Goal: Transaction & Acquisition: Purchase product/service

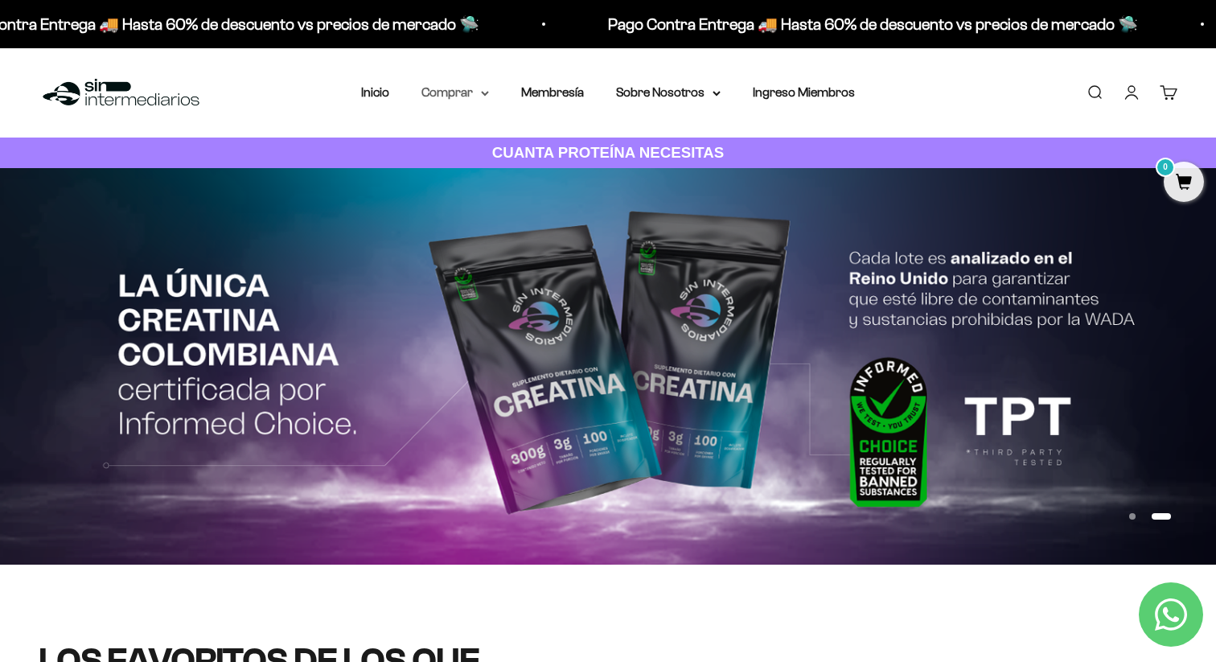
click at [475, 86] on summary "Comprar" at bounding box center [455, 92] width 68 height 21
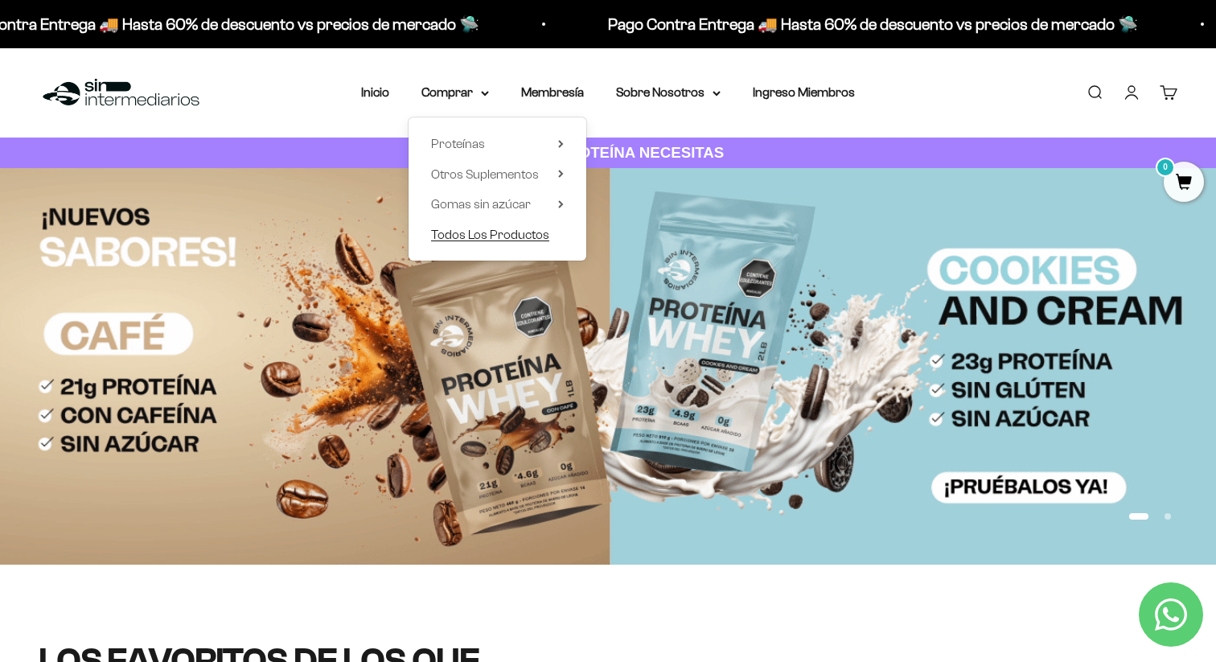
click at [491, 235] on span "Todos Los Productos" at bounding box center [490, 235] width 118 height 14
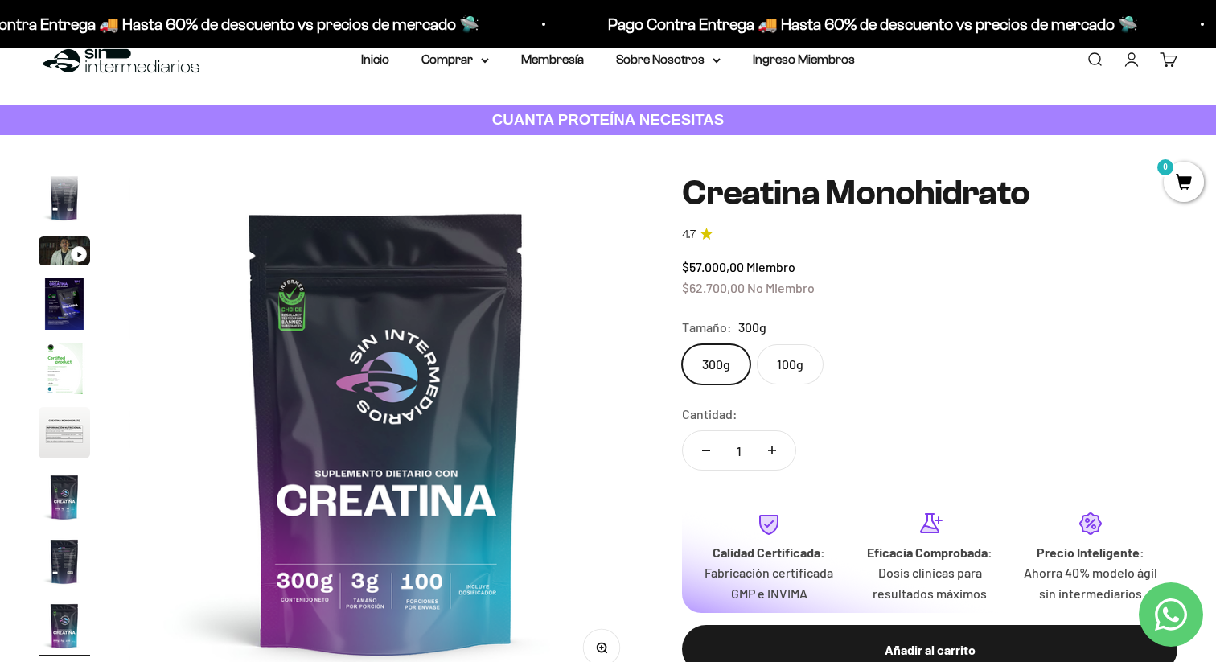
scroll to position [36, 0]
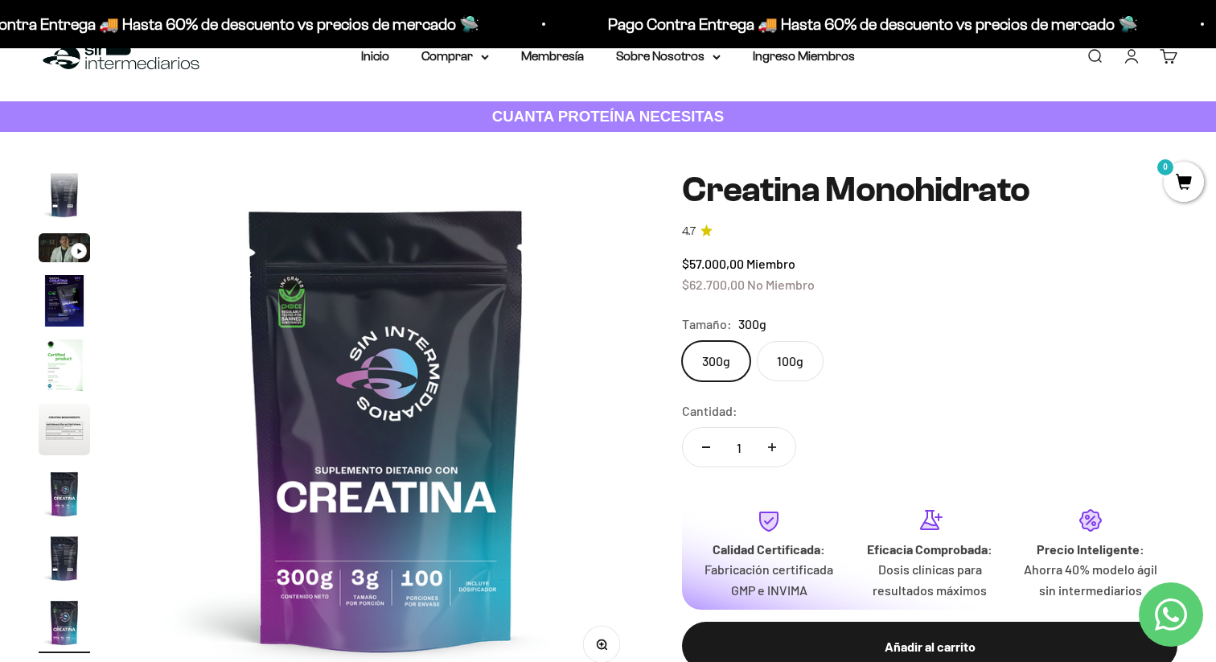
click at [801, 349] on label "100g" at bounding box center [790, 361] width 67 height 40
click at [682, 341] on input "100g" at bounding box center [681, 340] width 1 height 1
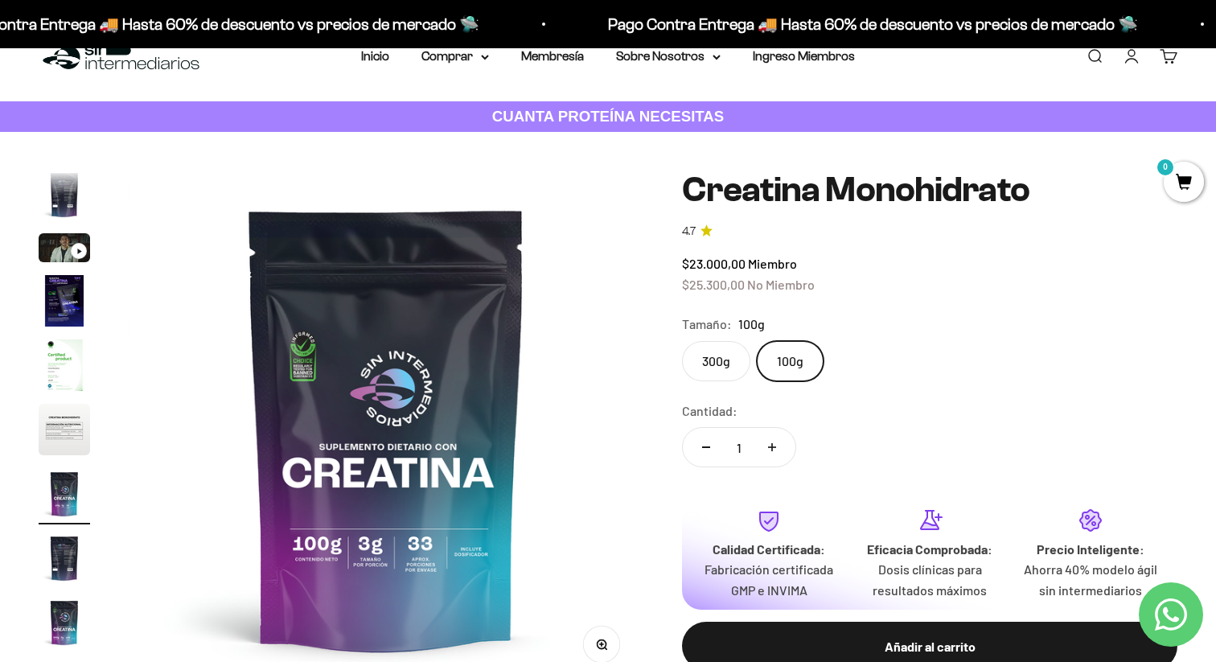
click at [733, 364] on label "300g" at bounding box center [716, 361] width 68 height 40
click at [682, 341] on input "300g" at bounding box center [681, 340] width 1 height 1
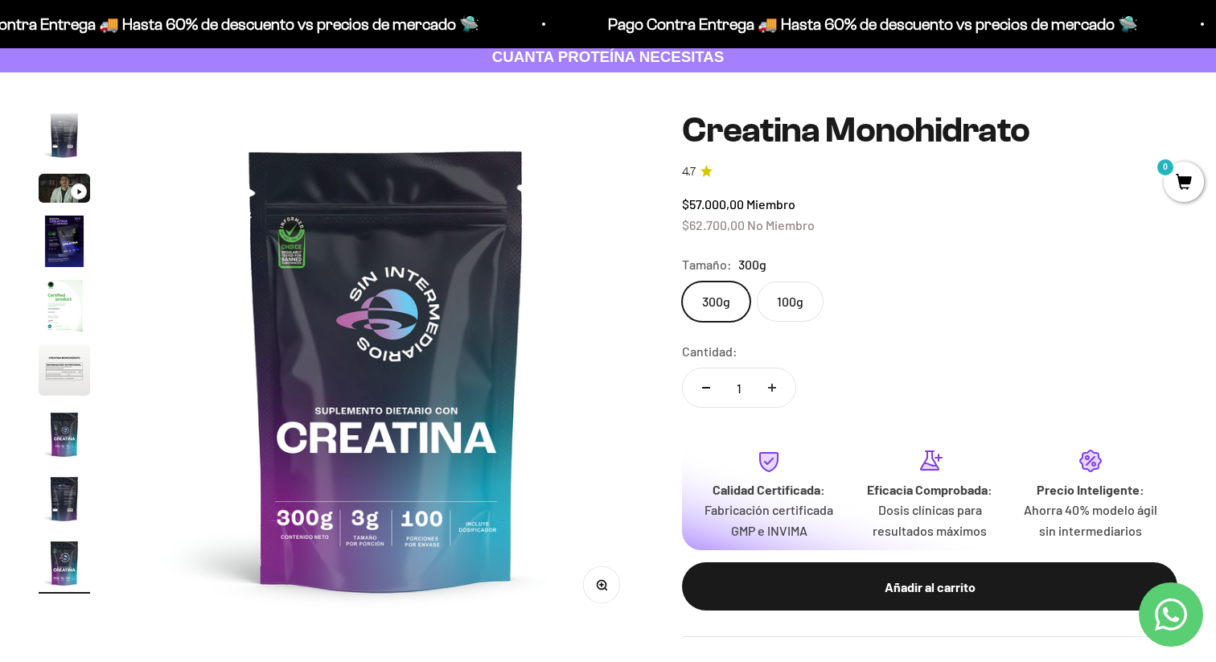
scroll to position [99, 0]
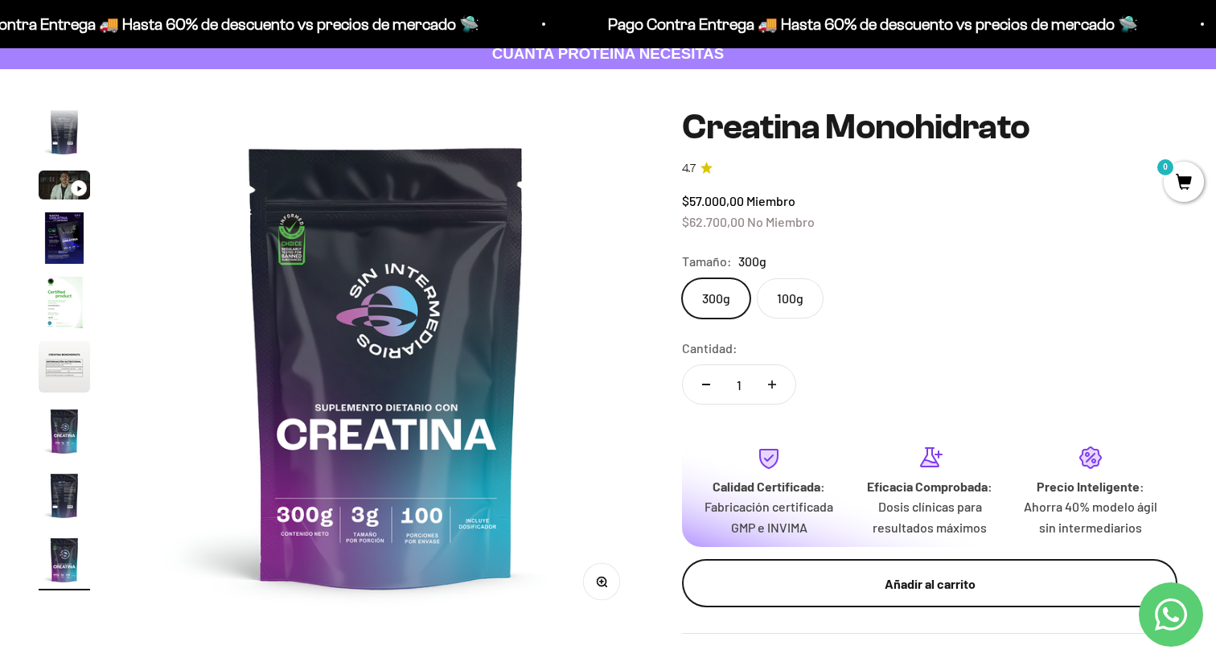
click at [866, 590] on div "Añadir al carrito" at bounding box center [929, 583] width 431 height 21
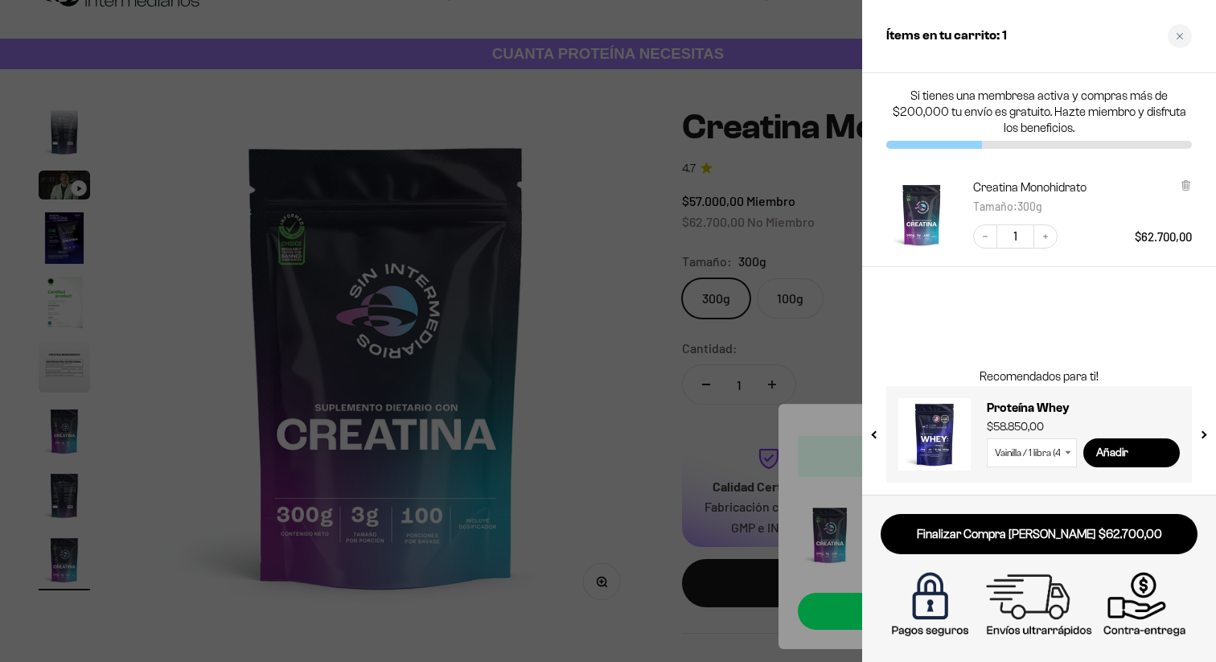
click at [1032, 450] on select "Vainilla / 1 libra (460g) Vainilla / 2 libras (910g) Vainilla / 5 libras (2280g…" at bounding box center [1032, 452] width 90 height 29
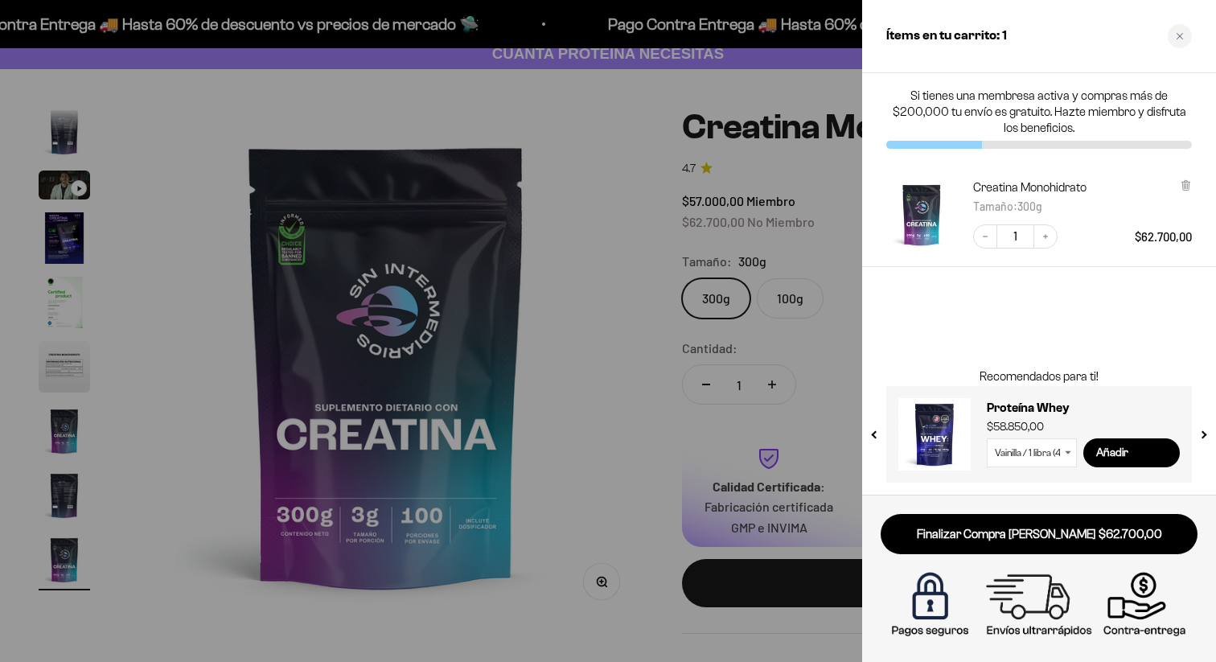
click at [1040, 454] on select "Vainilla / 1 libra (460g) Vainilla / 2 libras (910g) Vainilla / 5 libras (2280g…" at bounding box center [1032, 452] width 90 height 29
click at [987, 438] on select "Vainilla / 1 libra (460g) Vainilla / 2 libras (910g) Vainilla / 5 libras (2280g…" at bounding box center [1032, 452] width 90 height 29
click at [1103, 459] on input "Añadir" at bounding box center [1131, 452] width 97 height 29
select select "42658509357265"
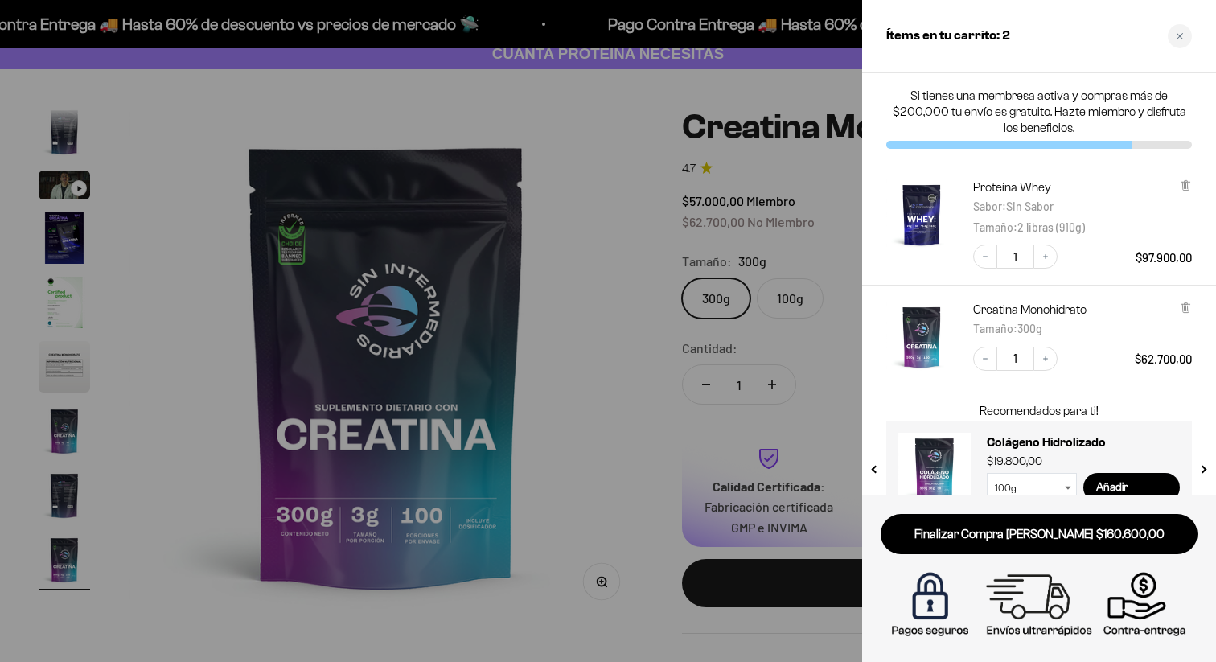
scroll to position [35, 0]
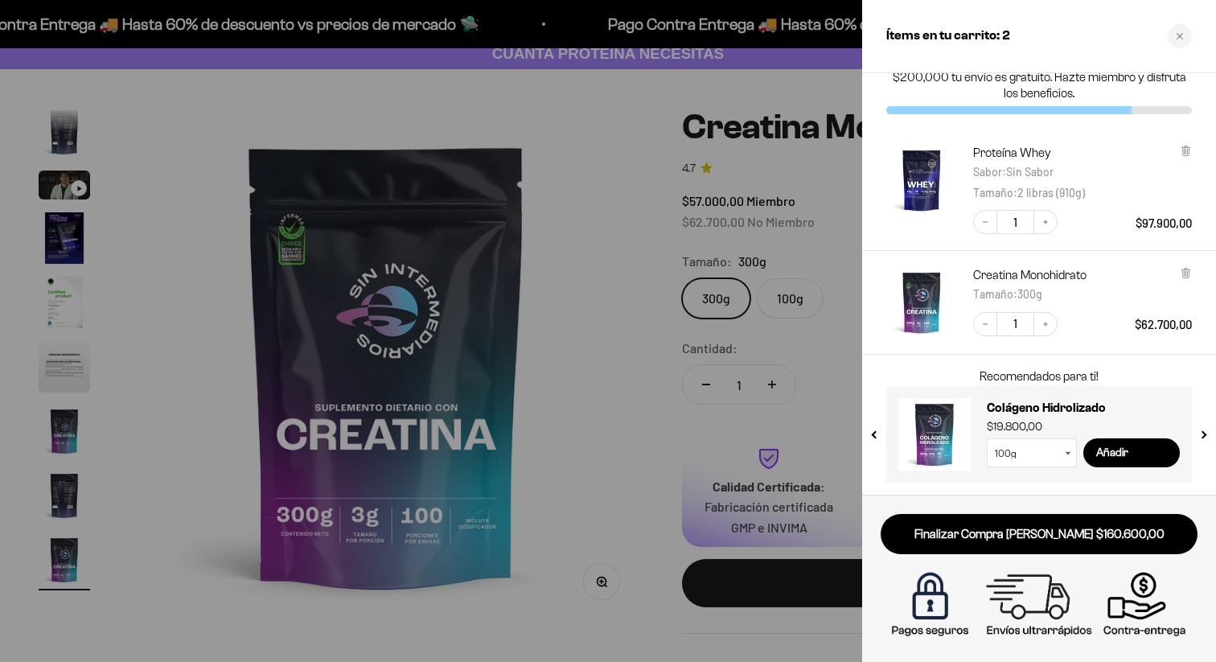
click at [1041, 452] on select "100g 300g" at bounding box center [1032, 452] width 90 height 29
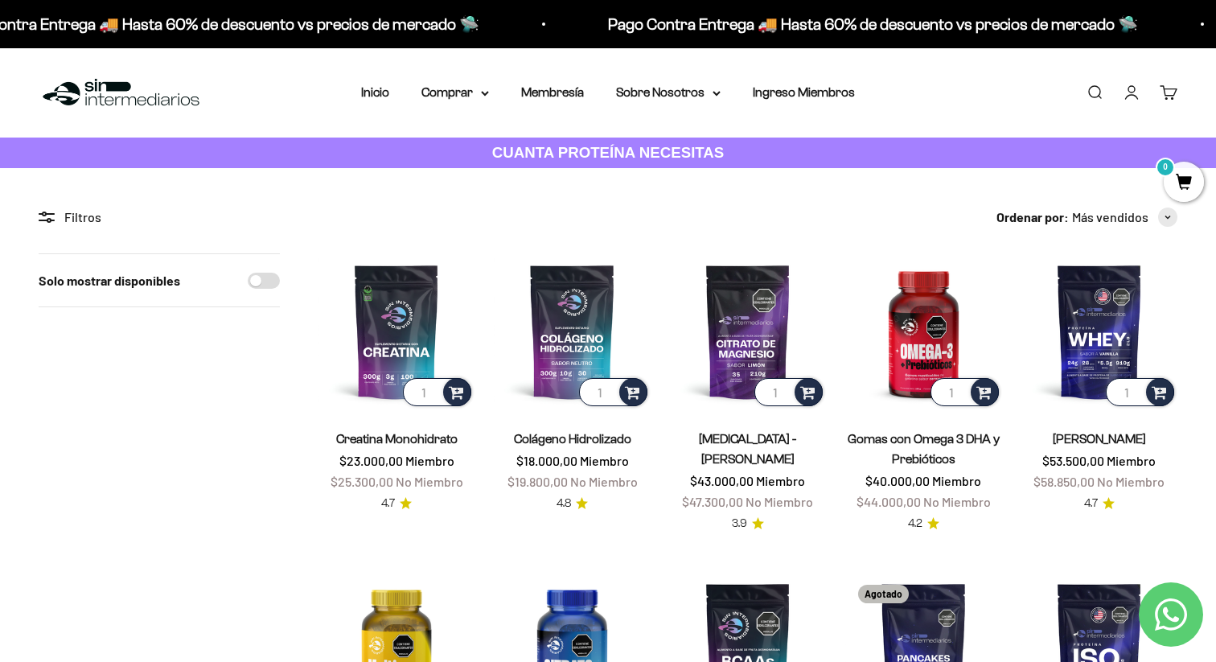
scroll to position [1354, 0]
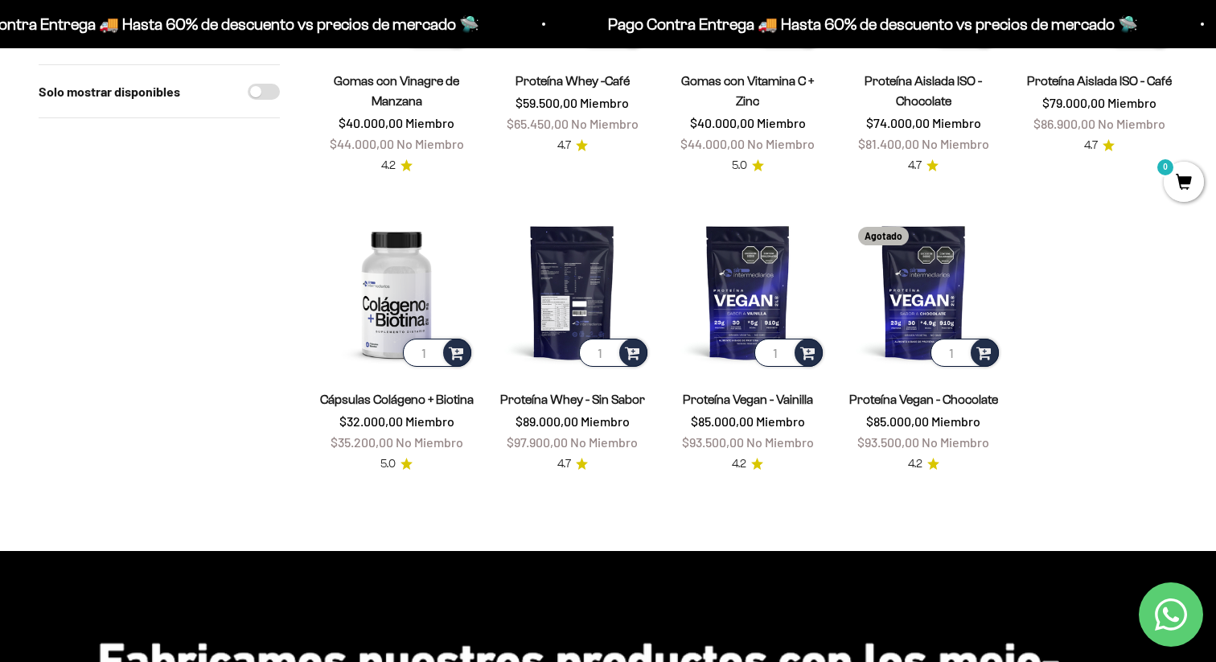
click at [572, 279] on img at bounding box center [572, 292] width 156 height 156
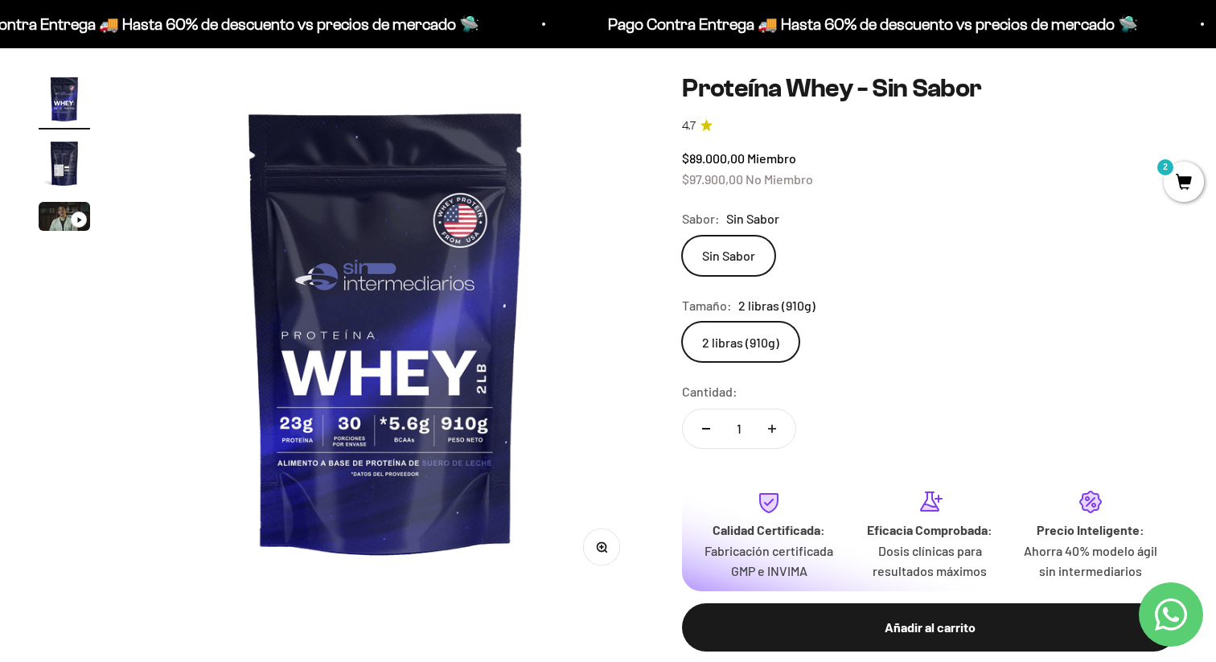
scroll to position [134, 0]
click at [1175, 187] on span "2" at bounding box center [1184, 182] width 40 height 40
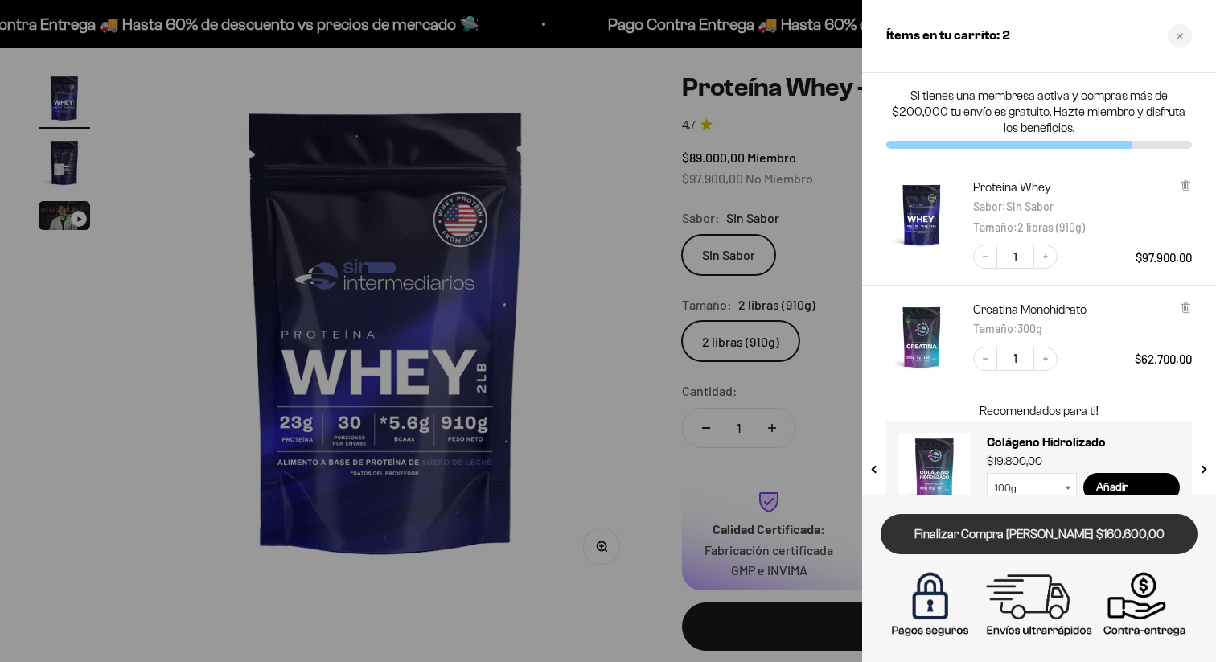
click at [1042, 532] on link "Finalizar Compra [PERSON_NAME] $160.600,00" at bounding box center [1039, 534] width 317 height 41
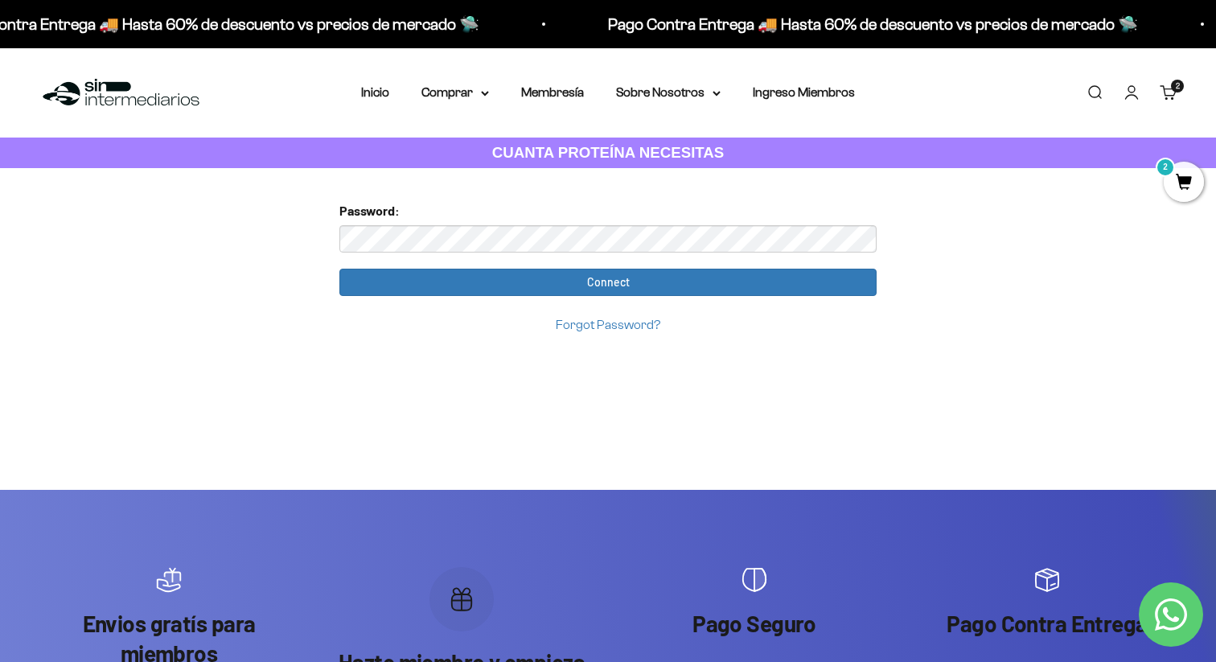
click at [432, 374] on div "Too many requests. Please try again later. Username: [EMAIL_ADDRESS][DOMAIN_NAM…" at bounding box center [608, 329] width 563 height 322
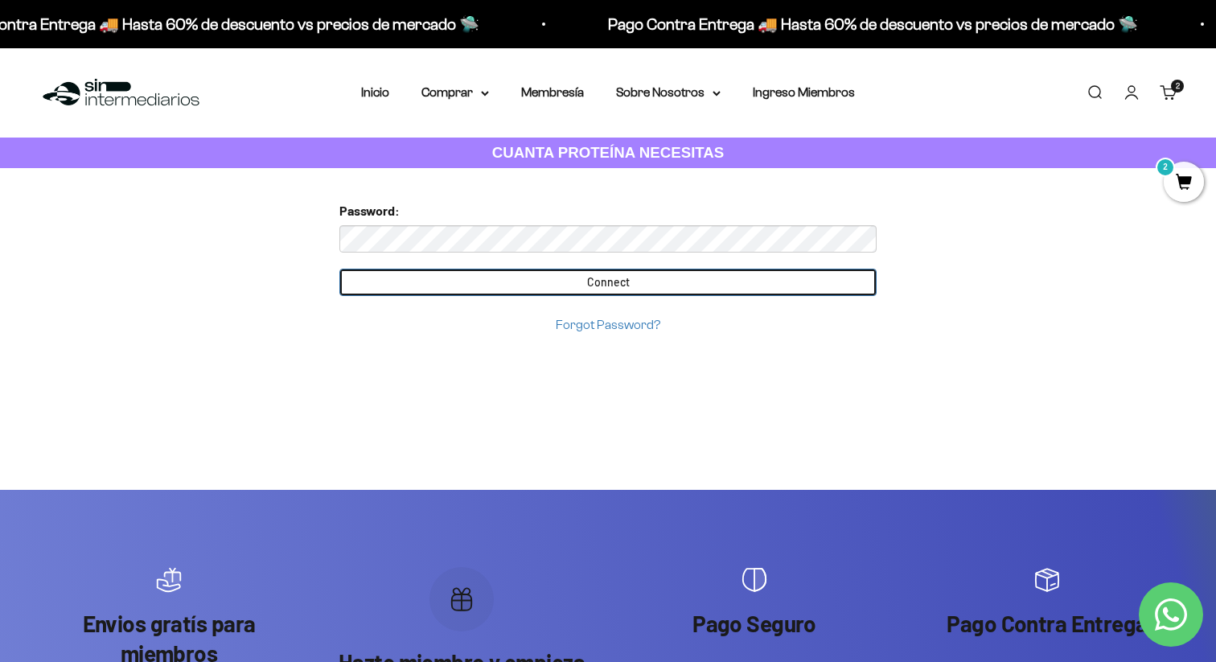
click at [489, 284] on input "Connect" at bounding box center [607, 282] width 537 height 27
